Goal: Information Seeking & Learning: Learn about a topic

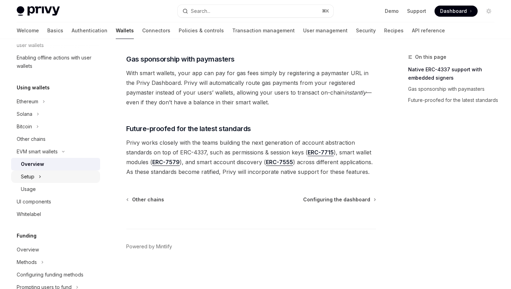
scroll to position [141, 0]
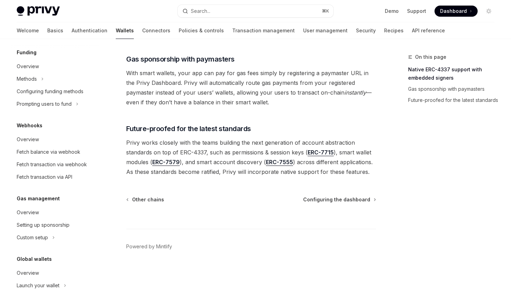
scroll to position [346, 0]
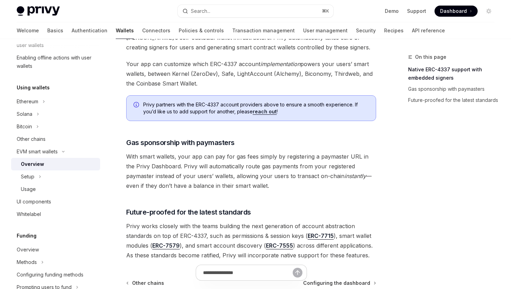
scroll to position [500, 0]
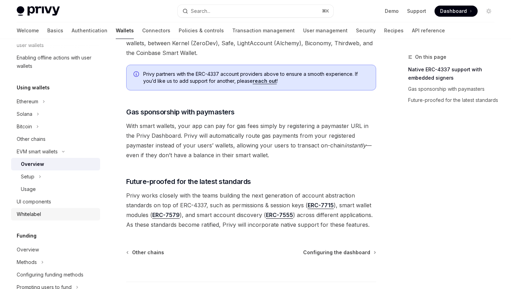
click at [32, 214] on div "Whitelabel" at bounding box center [29, 214] width 24 height 8
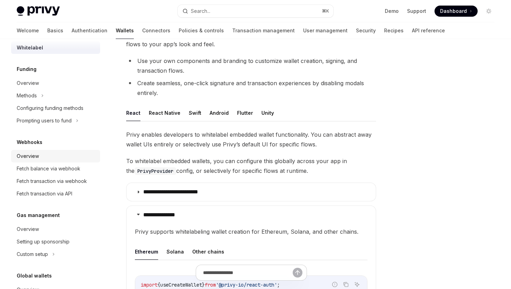
scroll to position [303, 0]
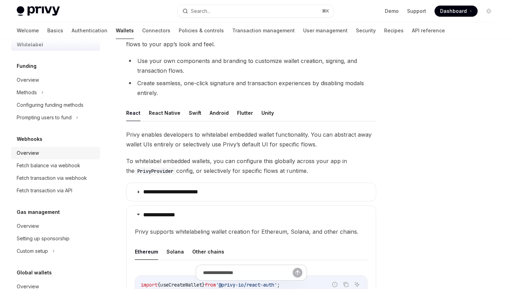
click at [30, 154] on div "Overview" at bounding box center [28, 153] width 22 height 8
type textarea "*"
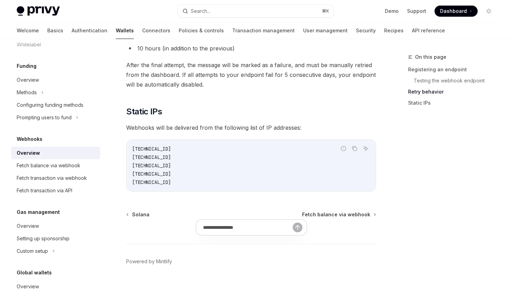
scroll to position [742, 0]
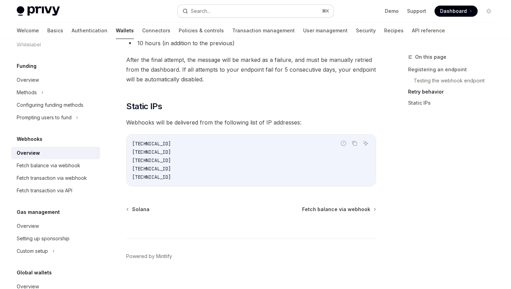
click at [219, 14] on button "Search... ⌘ K" at bounding box center [255, 11] width 155 height 13
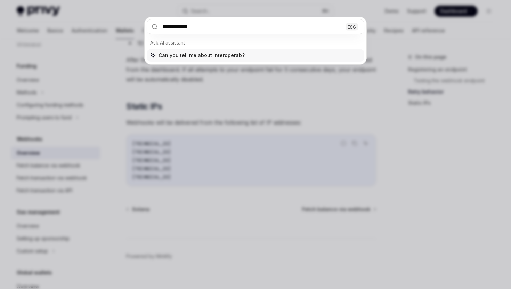
type input "**********"
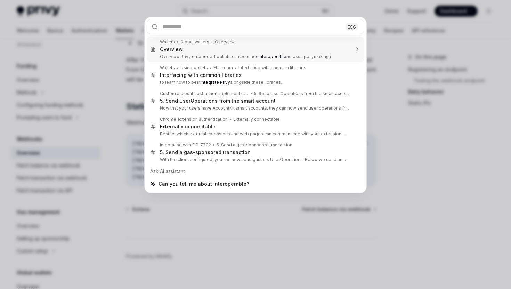
type textarea "*"
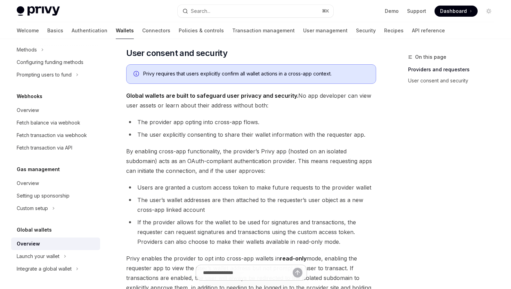
scroll to position [403, 0]
